Goal: Check status: Check status

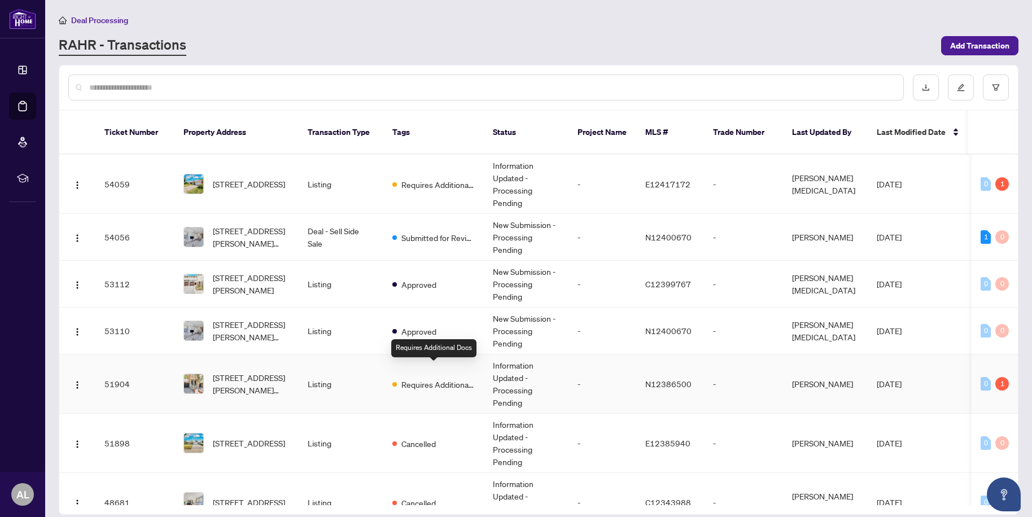
click at [423, 378] on span "Requires Additional Docs" at bounding box center [437, 384] width 73 height 12
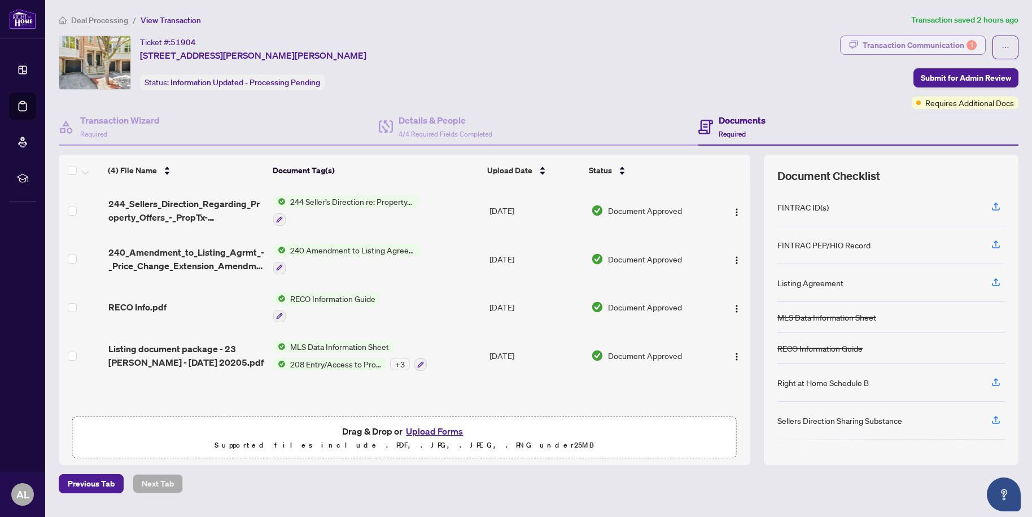
click at [943, 43] on div "Transaction Communication 1" at bounding box center [919, 45] width 114 height 18
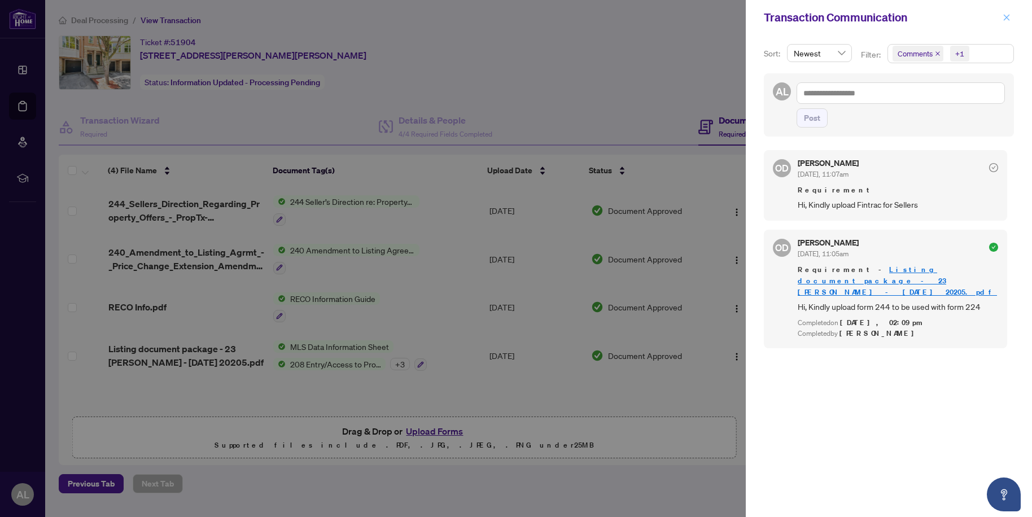
click at [1005, 16] on icon "close" at bounding box center [1007, 17] width 6 height 6
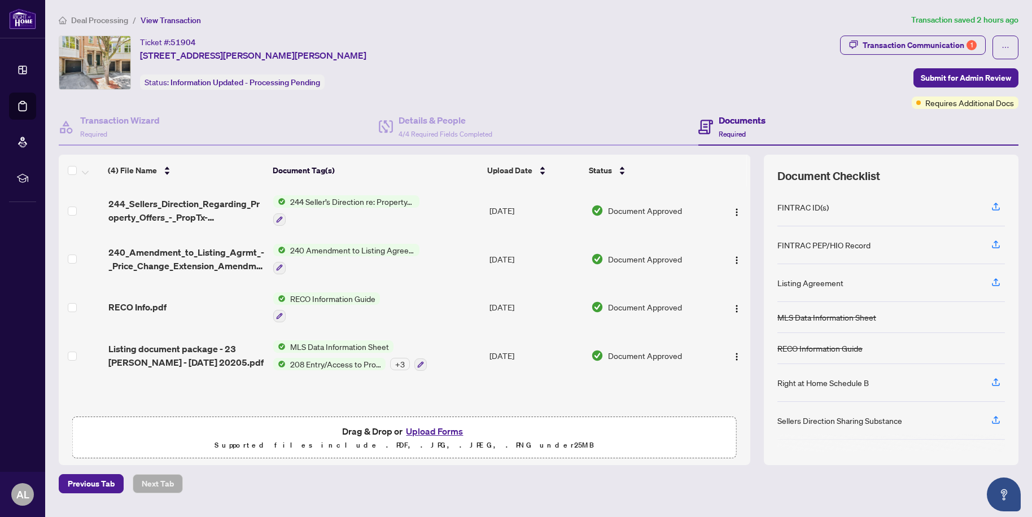
click at [79, 20] on span "Deal Processing" at bounding box center [99, 20] width 57 height 10
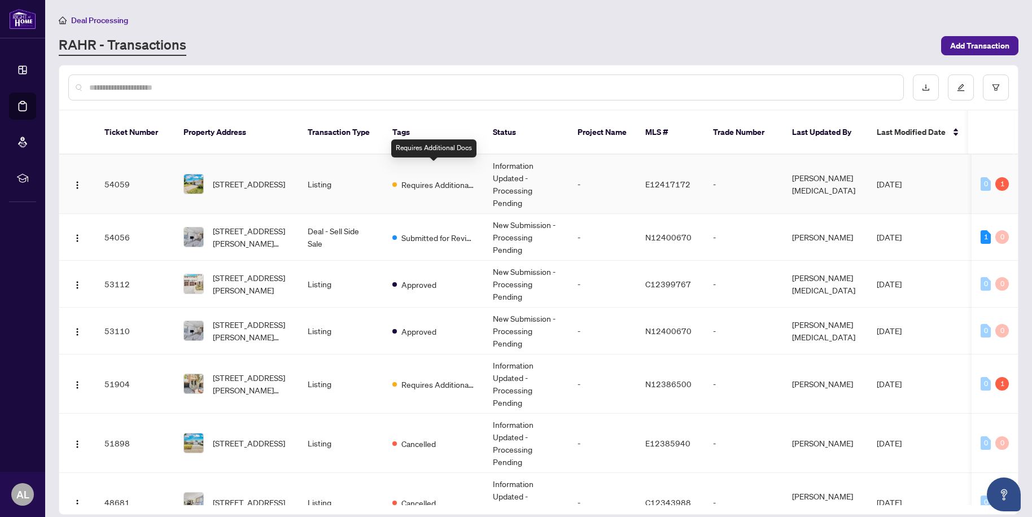
click at [434, 178] on span "Requires Additional Docs" at bounding box center [437, 184] width 73 height 12
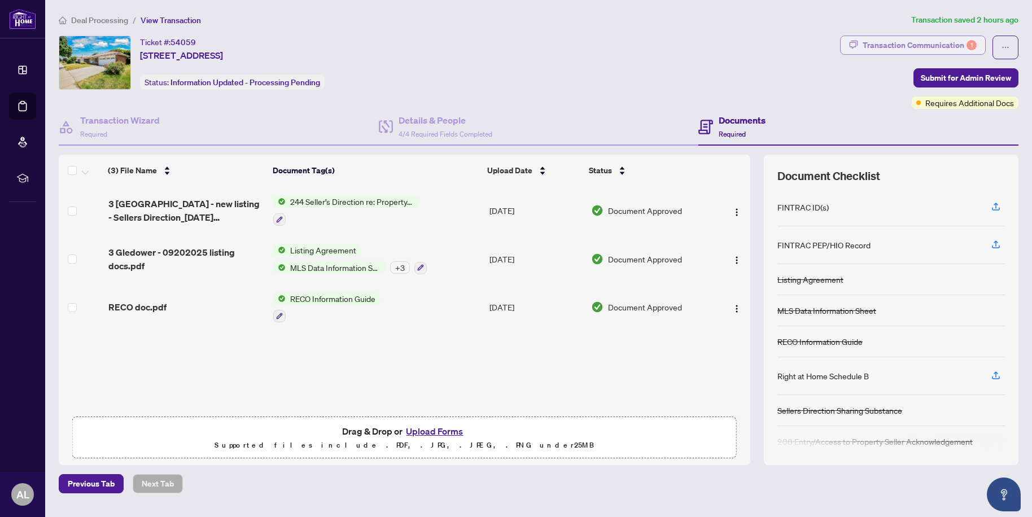
click at [904, 42] on div "Transaction Communication 1" at bounding box center [919, 45] width 114 height 18
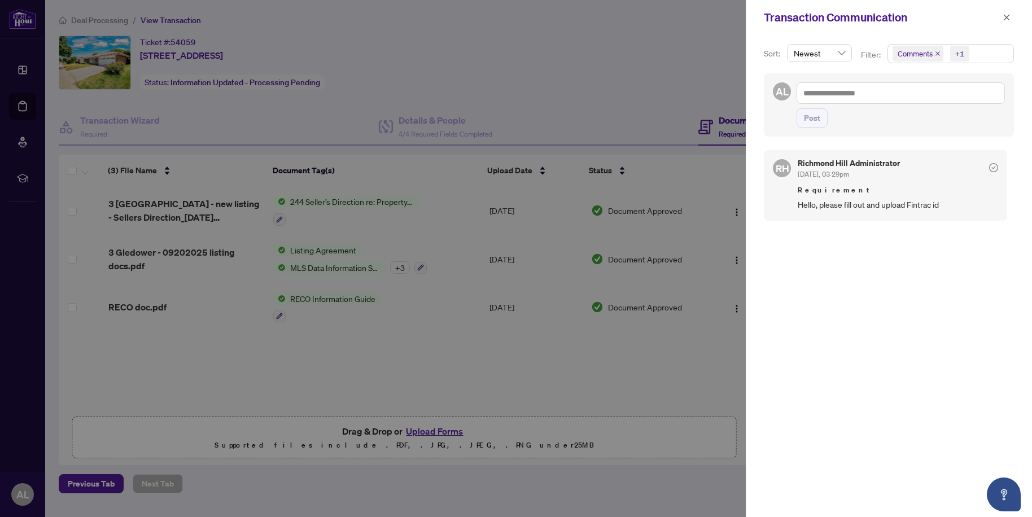
click at [492, 62] on div at bounding box center [516, 258] width 1032 height 517
click at [1009, 14] on icon "close" at bounding box center [1006, 18] width 8 height 8
